Goal: Information Seeking & Learning: Learn about a topic

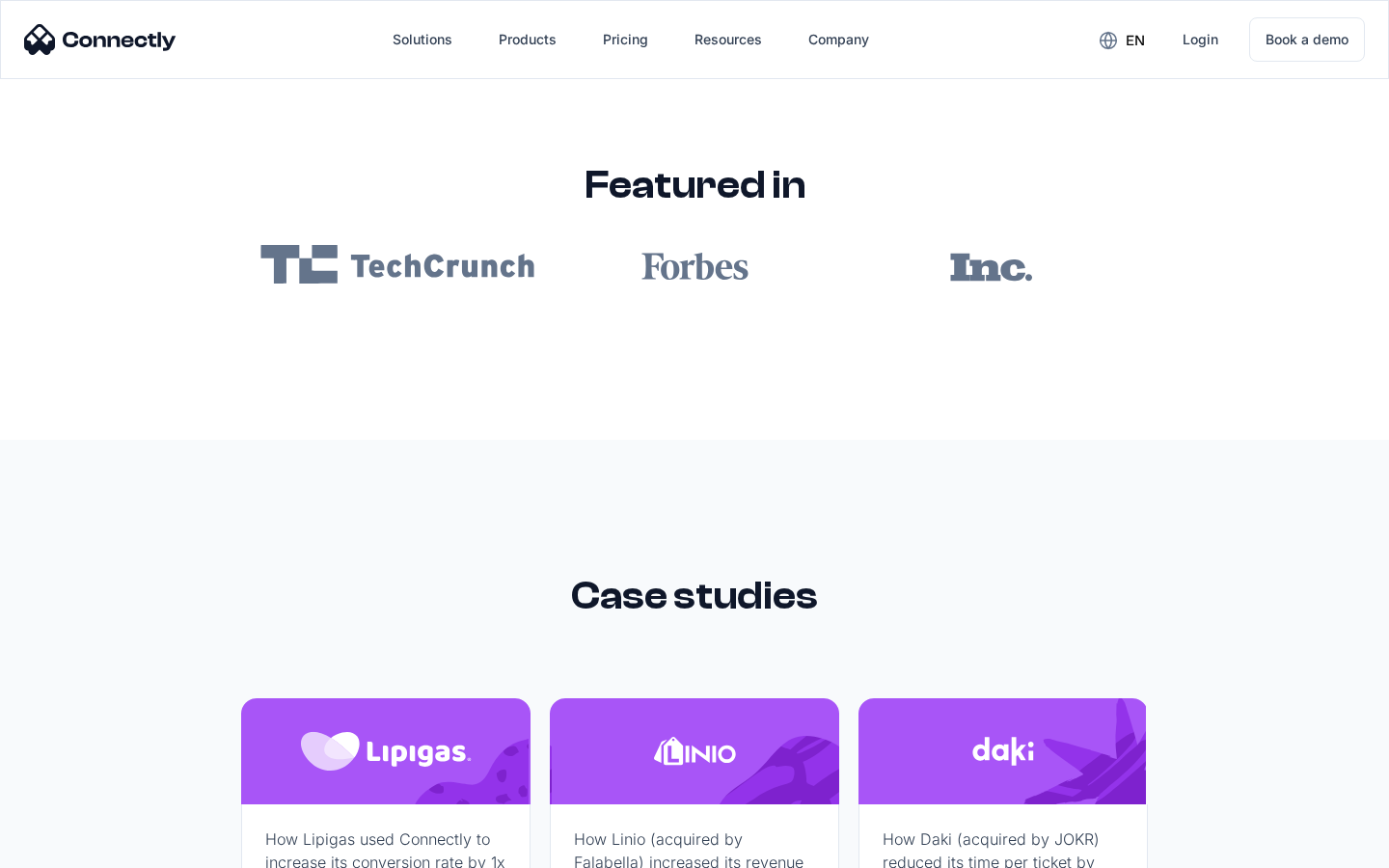
scroll to position [11555, 0]
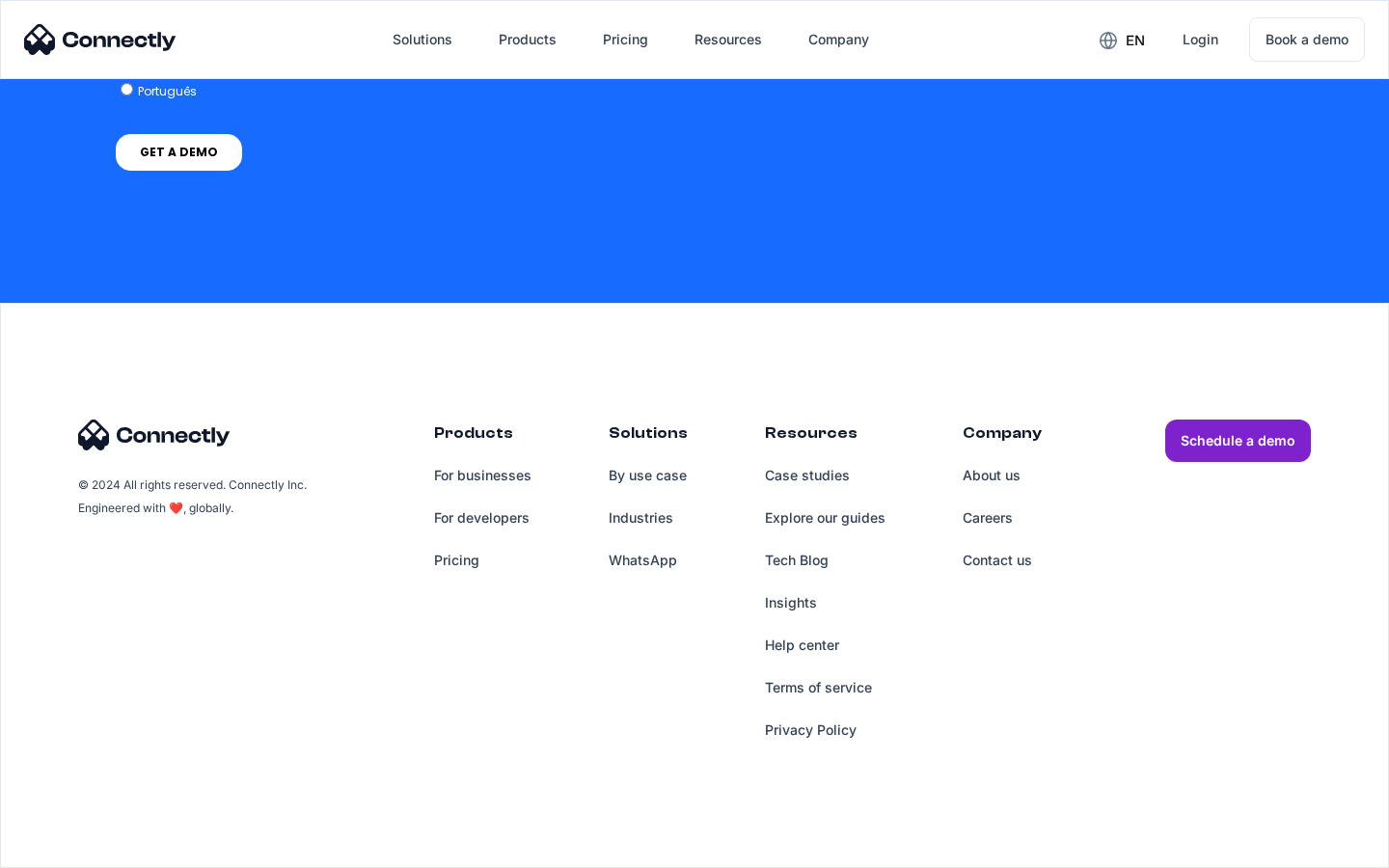
scroll to position [7825, 0]
